Goal: Obtain resource: Download file/media

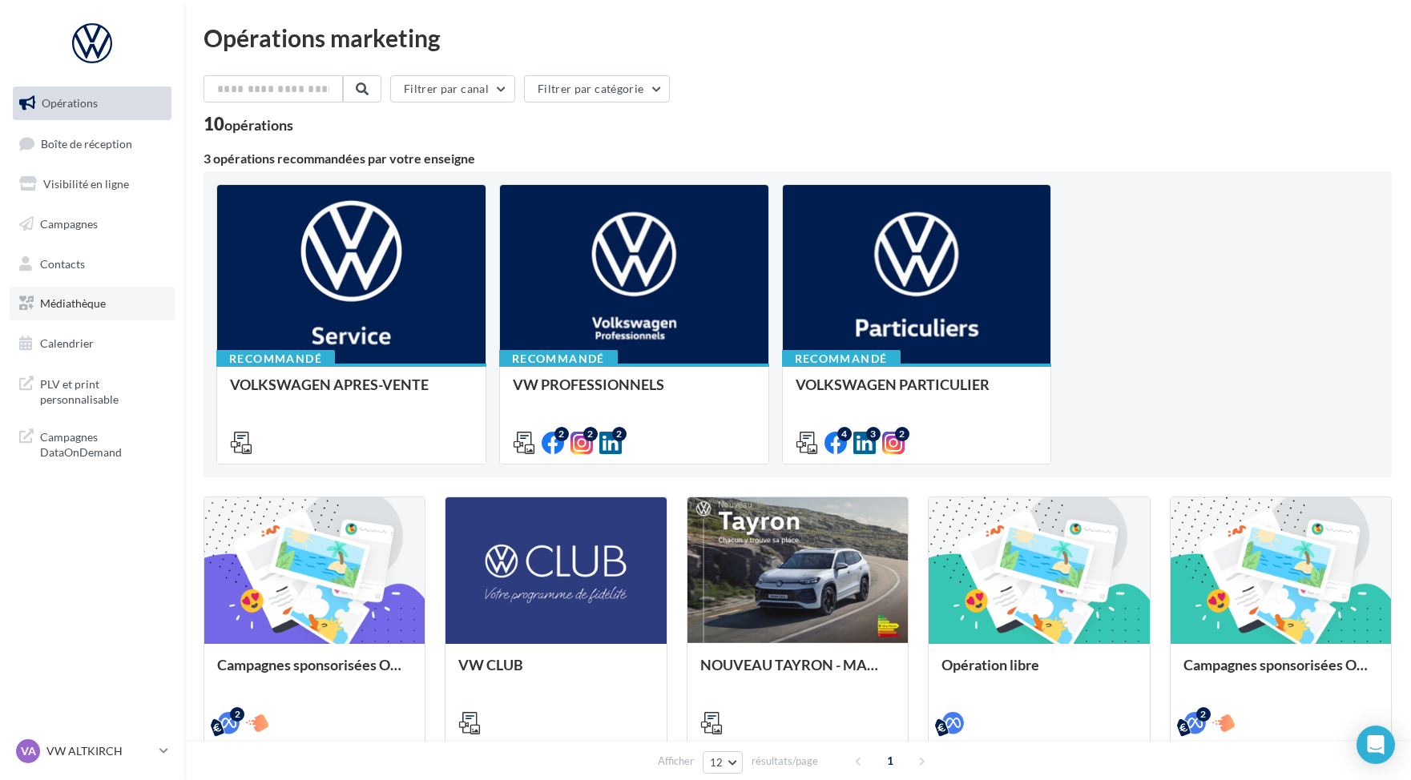
click at [99, 308] on span "Médiathèque" at bounding box center [73, 303] width 66 height 14
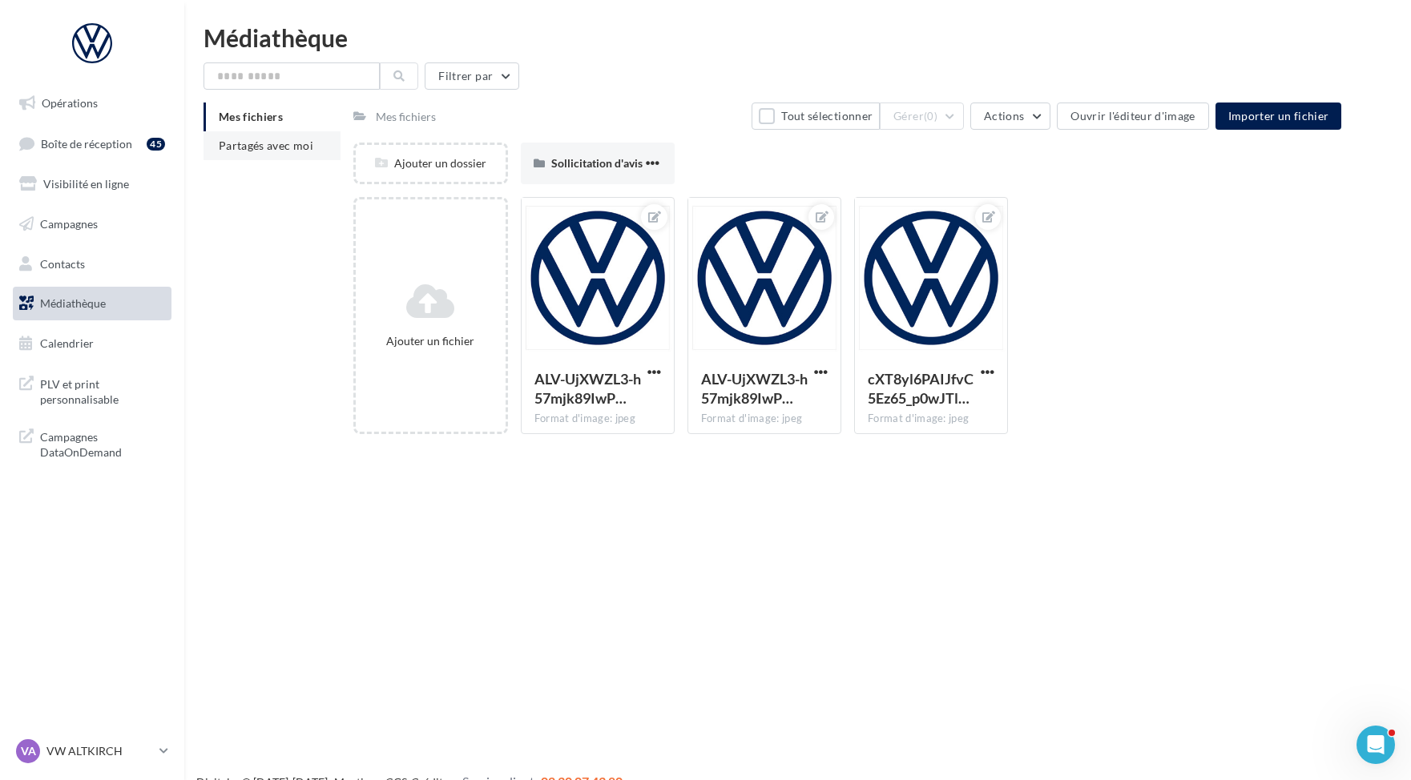
click at [278, 147] on span "Partagés avec moi" at bounding box center [266, 146] width 95 height 14
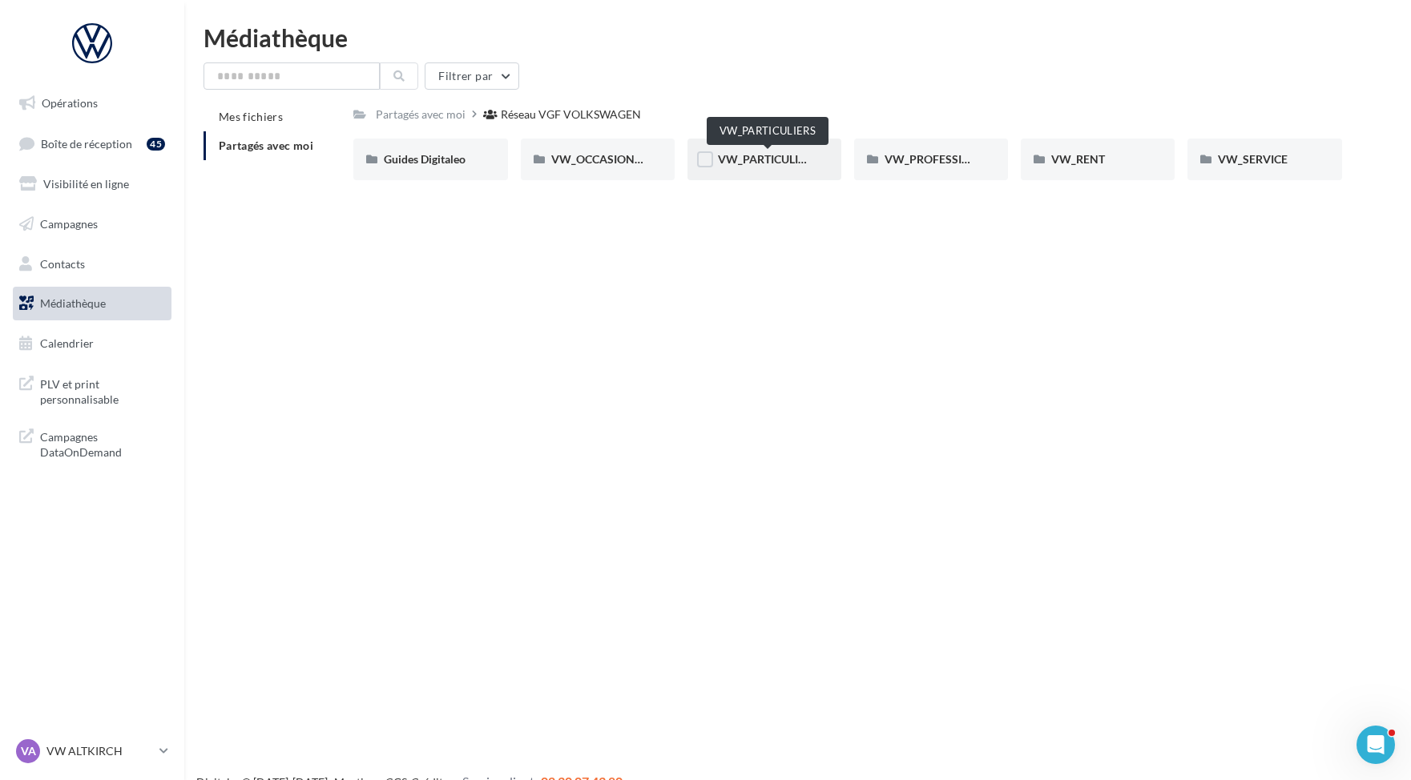
click at [780, 166] on span "VW_PARTICULIERS" at bounding box center [768, 159] width 100 height 14
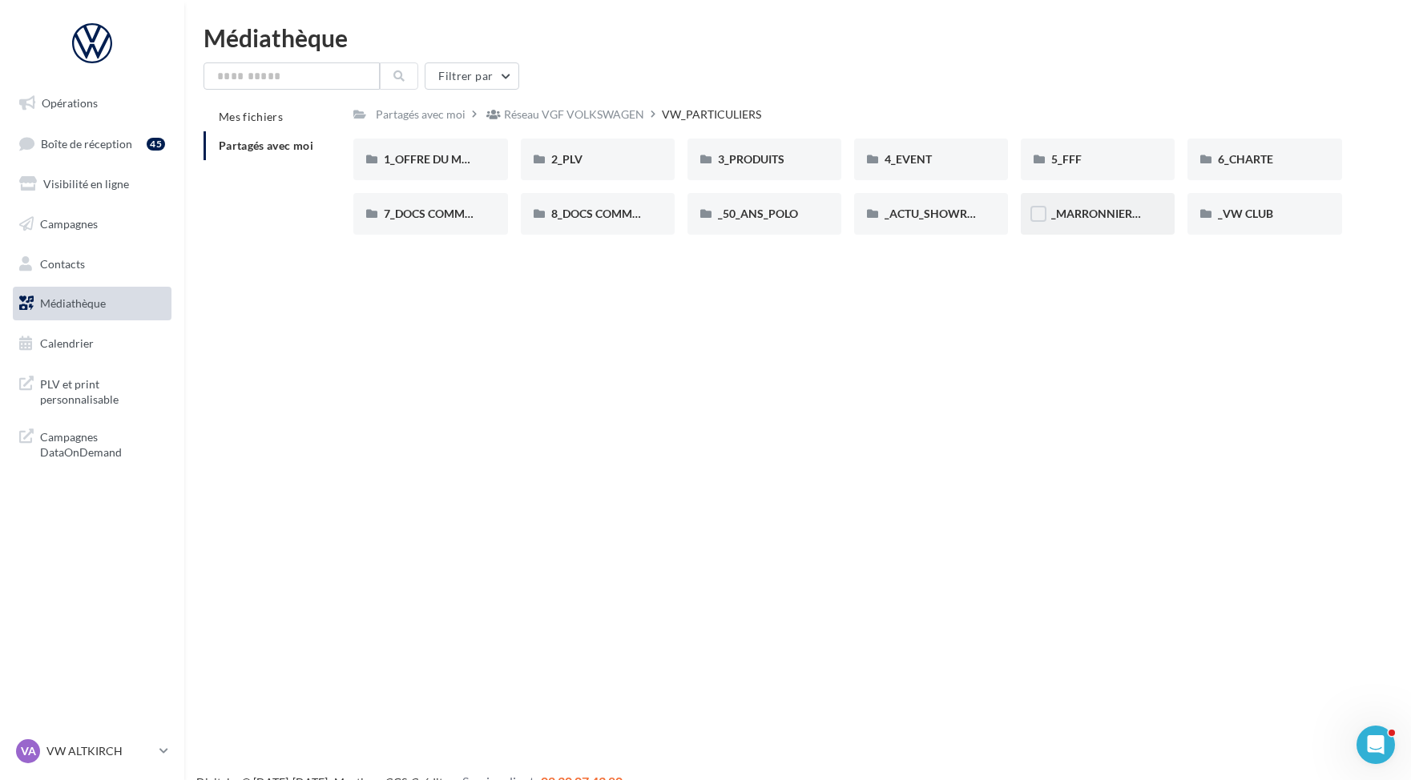
click at [1106, 221] on div "_MARRONNIERS_25" at bounding box center [1097, 214] width 93 height 16
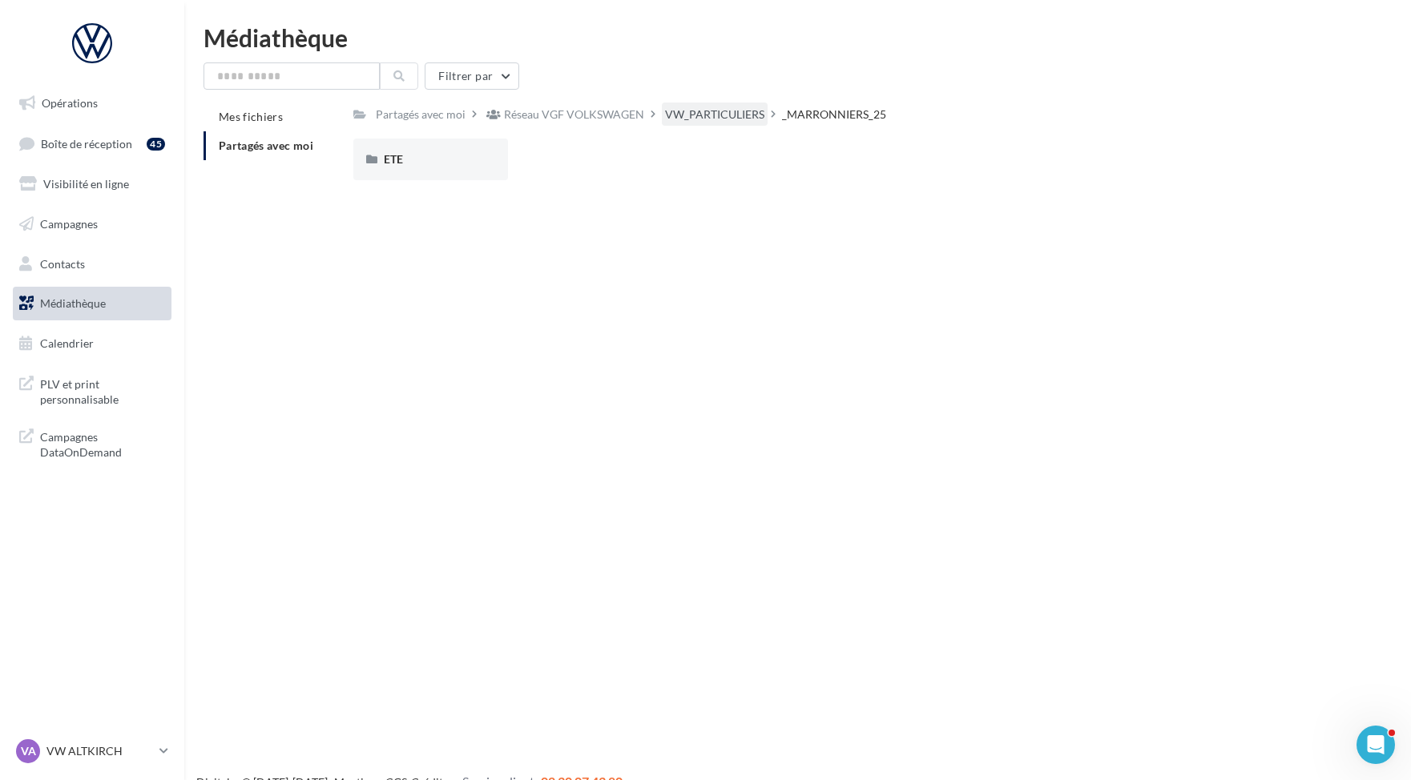
click at [680, 122] on div "VW_PARTICULIERS" at bounding box center [714, 115] width 99 height 16
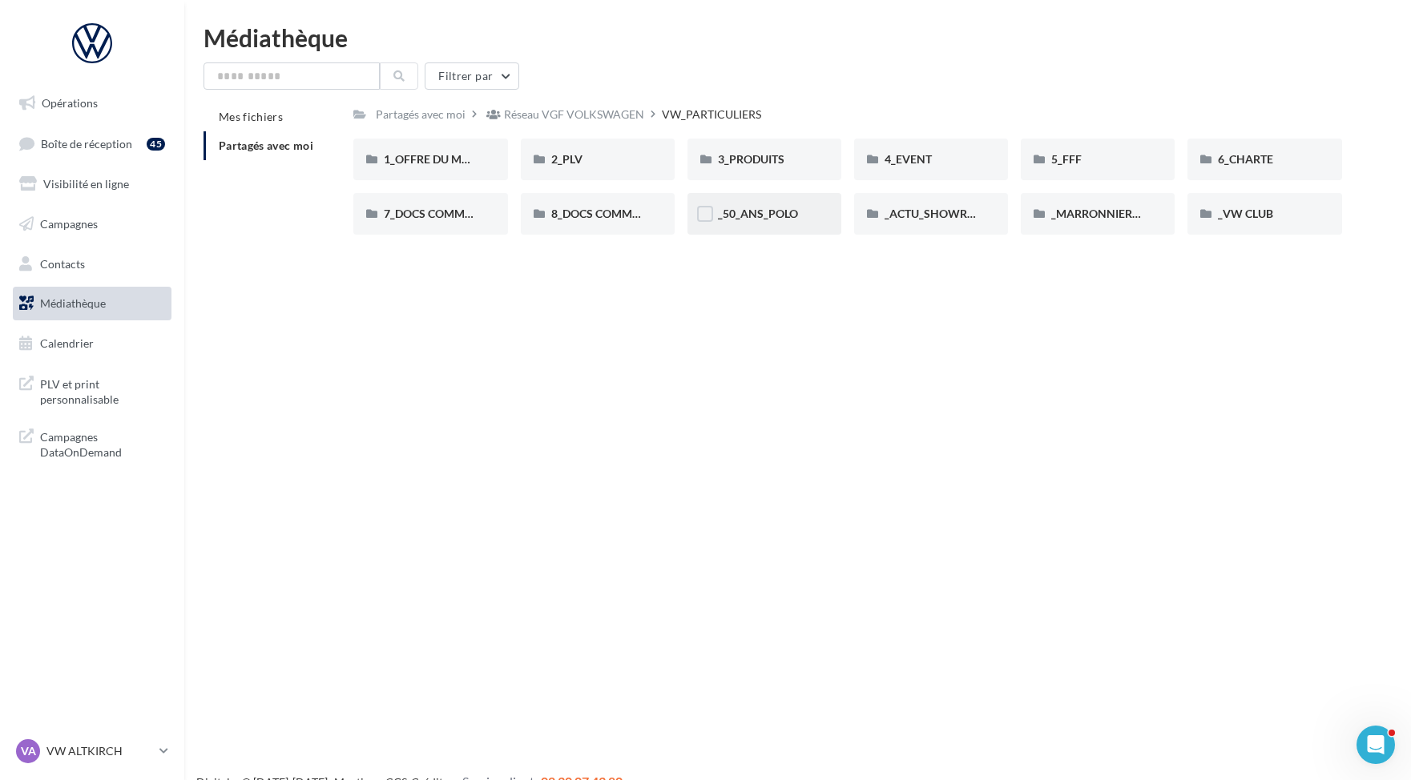
click at [766, 220] on span "_50_ANS_POLO" at bounding box center [758, 214] width 80 height 14
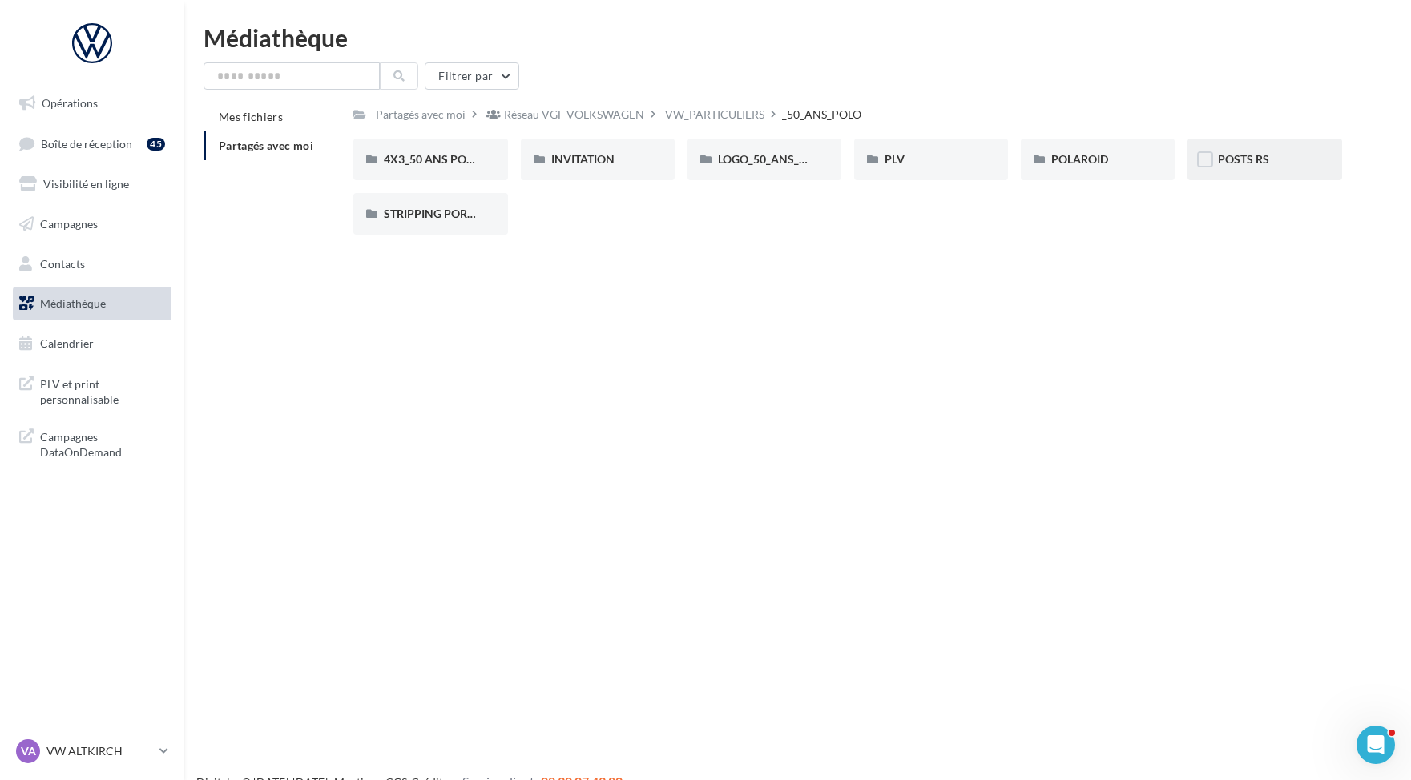
click at [1306, 159] on div "POSTS RS" at bounding box center [1264, 159] width 93 height 16
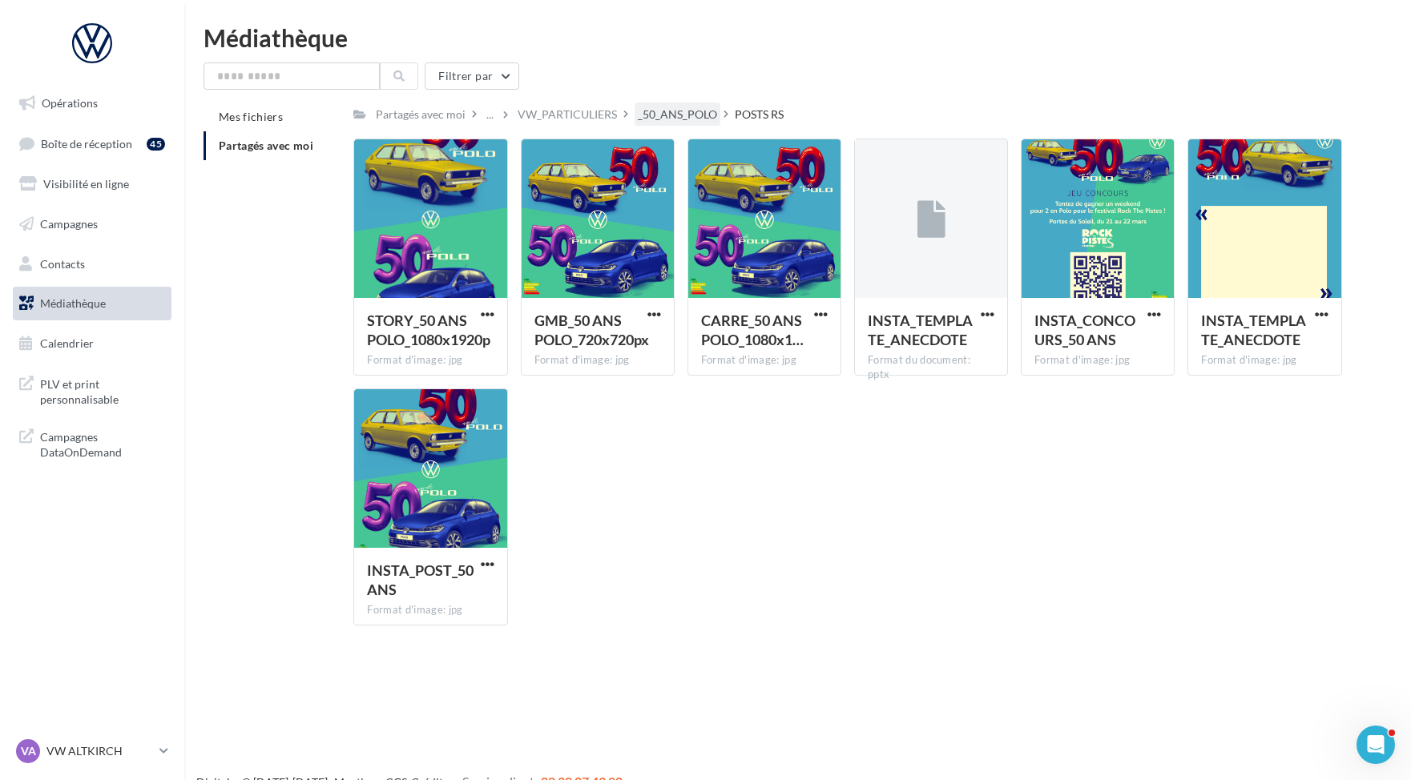
click at [656, 109] on div "_50_ANS_POLO" at bounding box center [677, 115] width 79 height 16
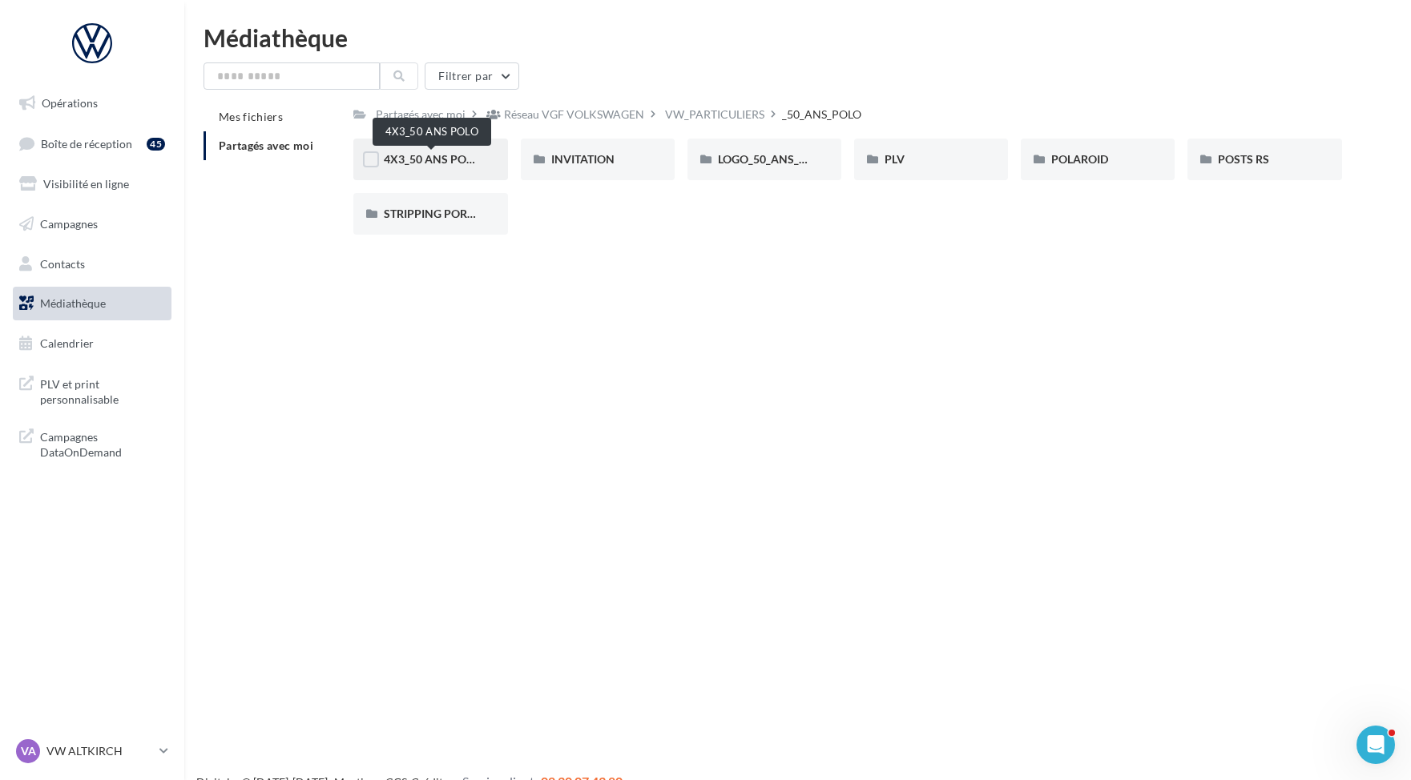
click at [425, 163] on span "4X3_50 ANS POLO" at bounding box center [432, 159] width 96 height 14
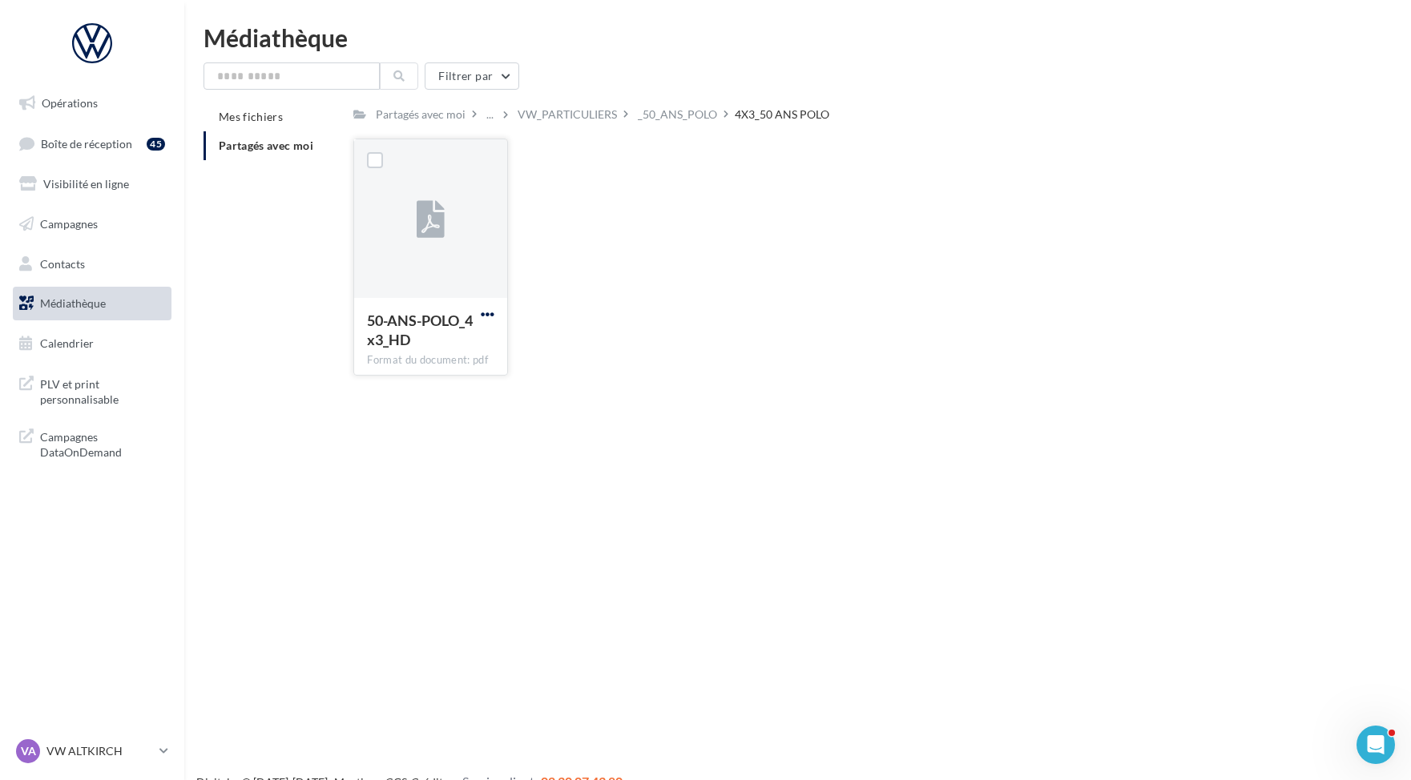
click at [491, 308] on span "button" at bounding box center [488, 315] width 14 height 14
click at [472, 344] on button "Télécharger" at bounding box center [417, 346] width 160 height 42
click at [676, 108] on div "_50_ANS_POLO" at bounding box center [677, 115] width 79 height 16
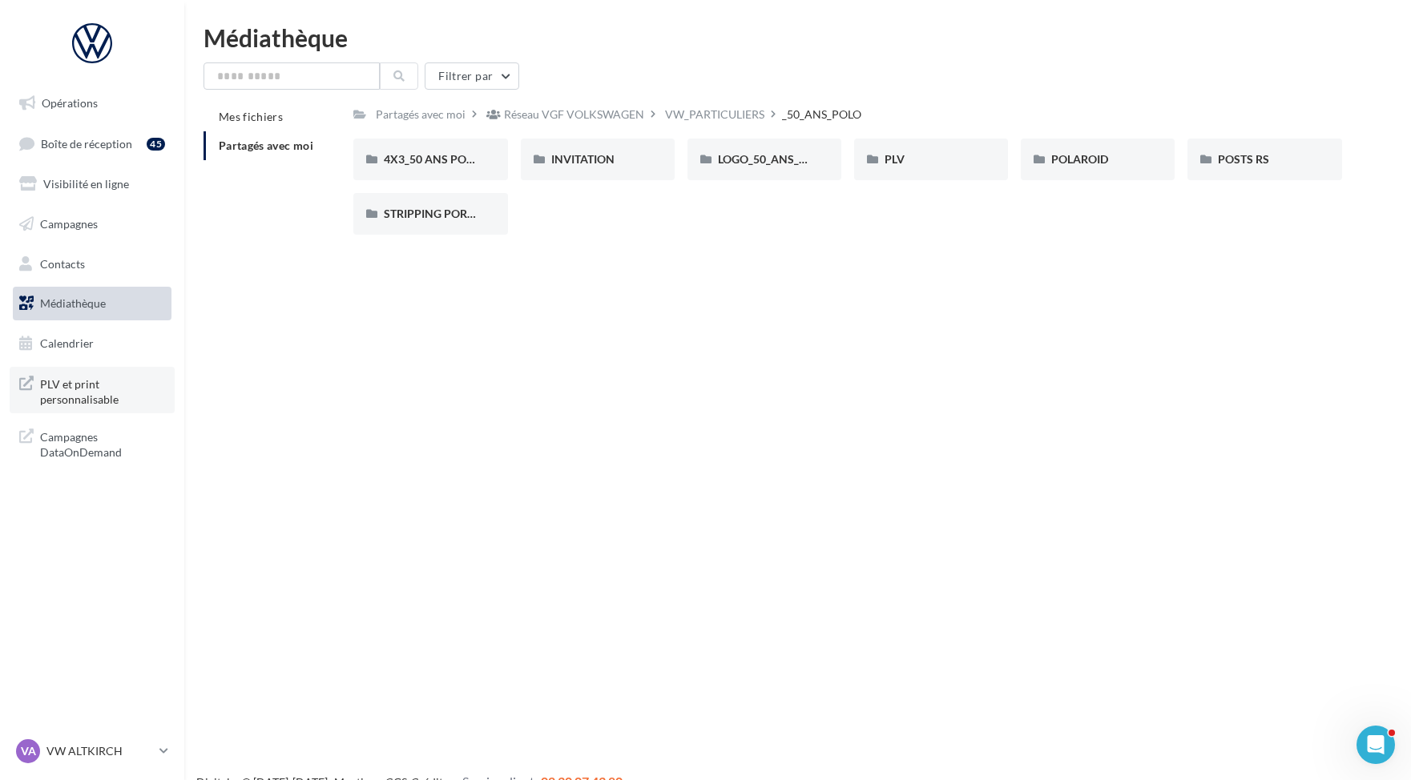
click at [116, 393] on span "PLV et print personnalisable" at bounding box center [102, 390] width 125 height 34
